Goal: Task Accomplishment & Management: Use online tool/utility

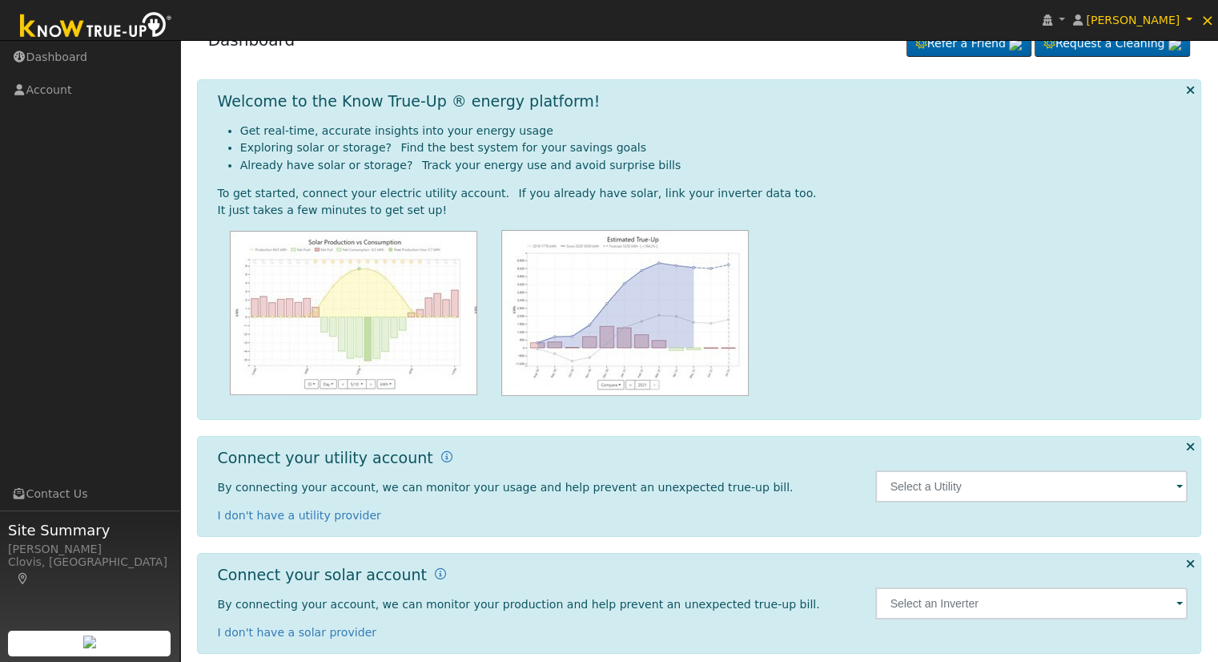
scroll to position [45, 0]
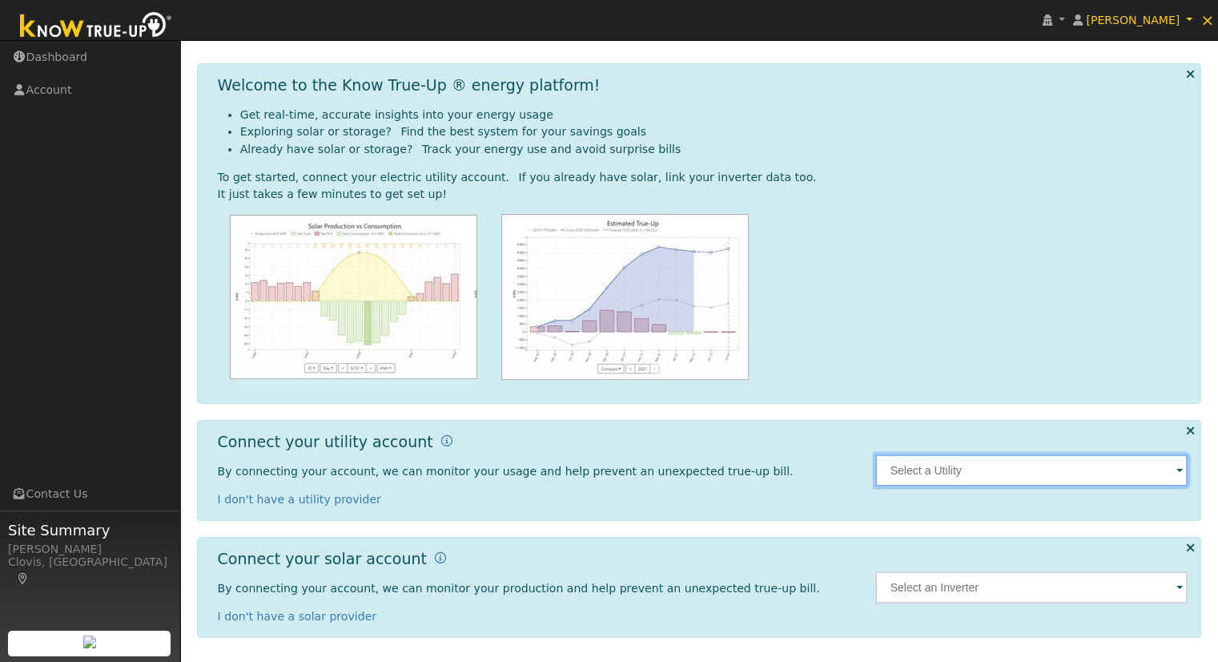
click at [976, 457] on input "text" at bounding box center [1031, 470] width 312 height 32
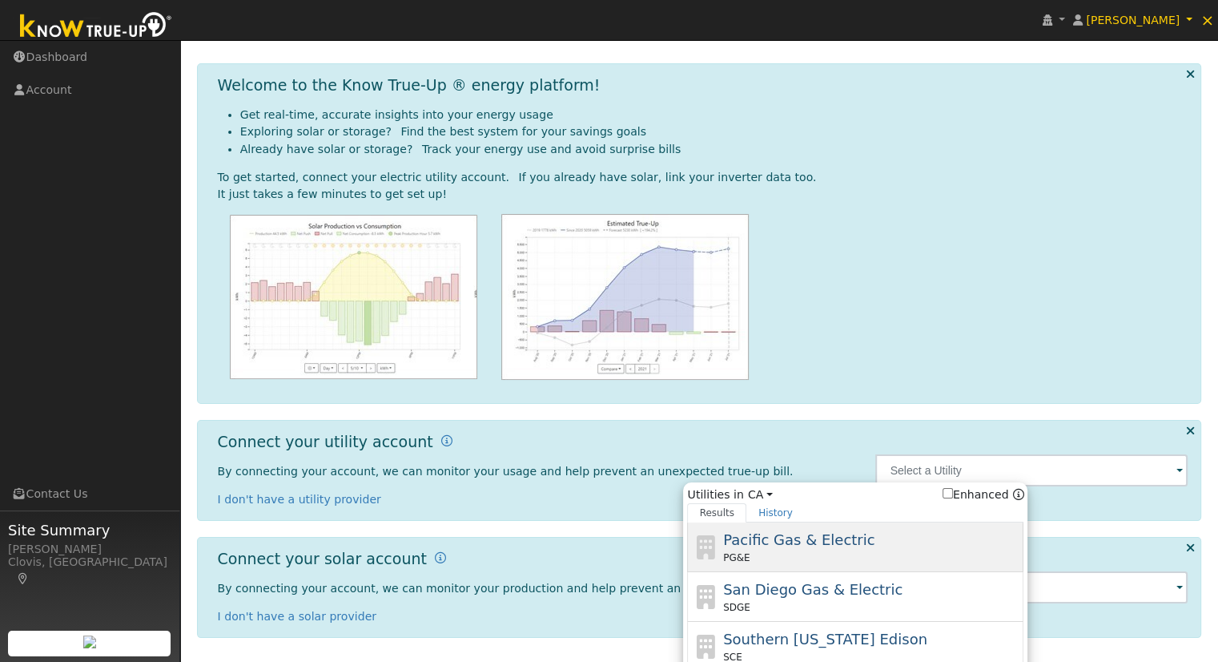
click at [802, 550] on div "PG&E" at bounding box center [871, 557] width 297 height 14
type input "PG&E"
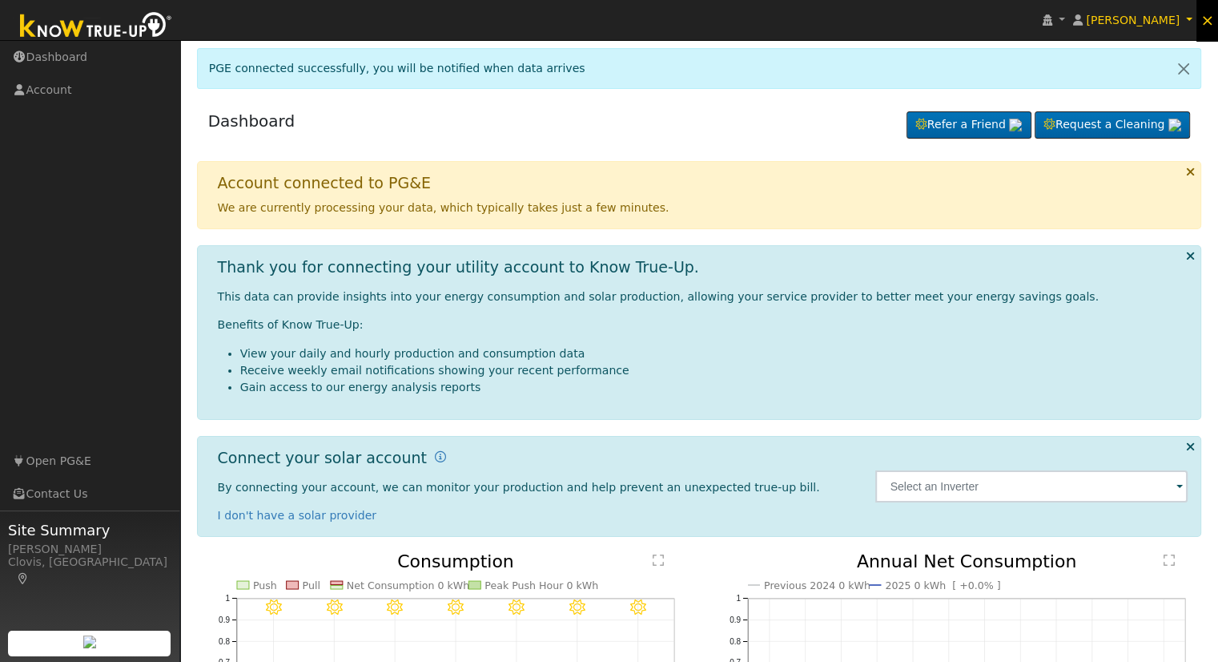
click at [1205, 22] on span "×" at bounding box center [1208, 19] width 14 height 19
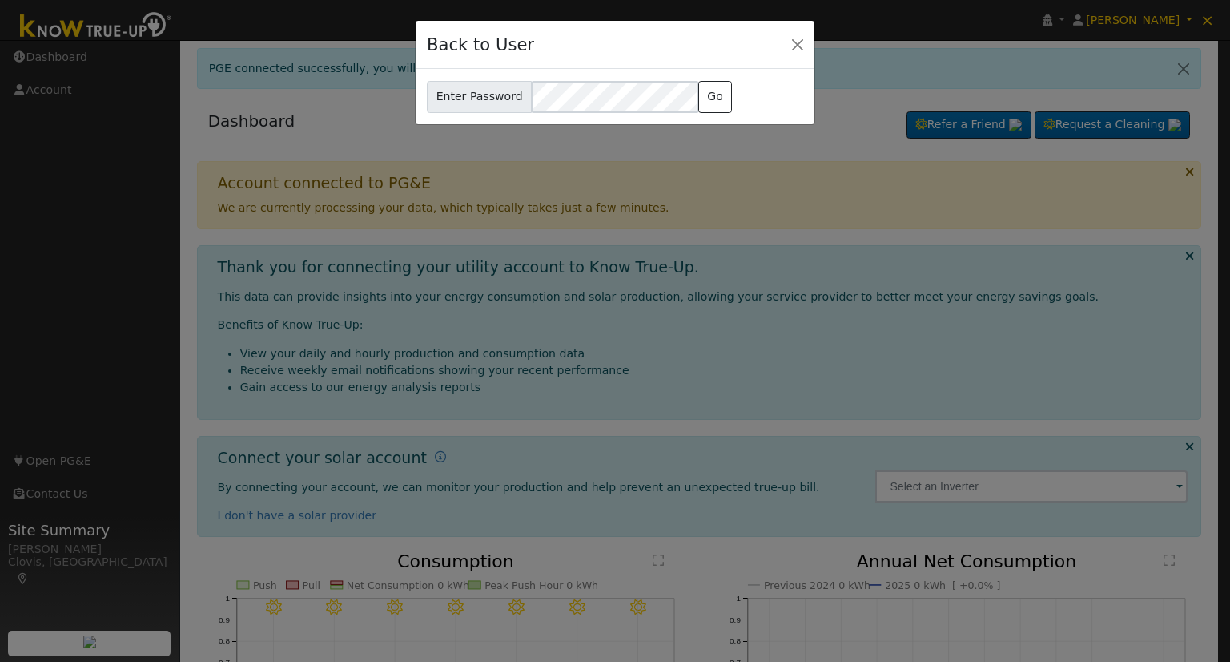
click at [719, 81] on div "Enter Password ericc@solarnegotiators.com Go" at bounding box center [615, 97] width 376 height 32
click at [715, 87] on button "Go" at bounding box center [715, 97] width 34 height 32
